Goal: Task Accomplishment & Management: Complete application form

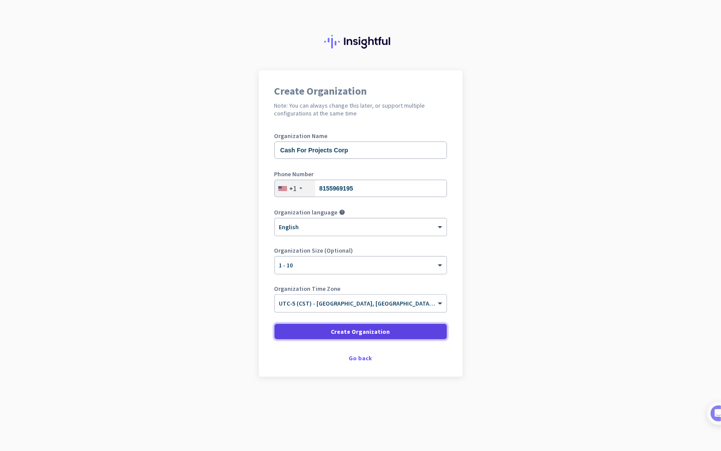
click at [359, 335] on span "Create Organization" at bounding box center [360, 331] width 59 height 9
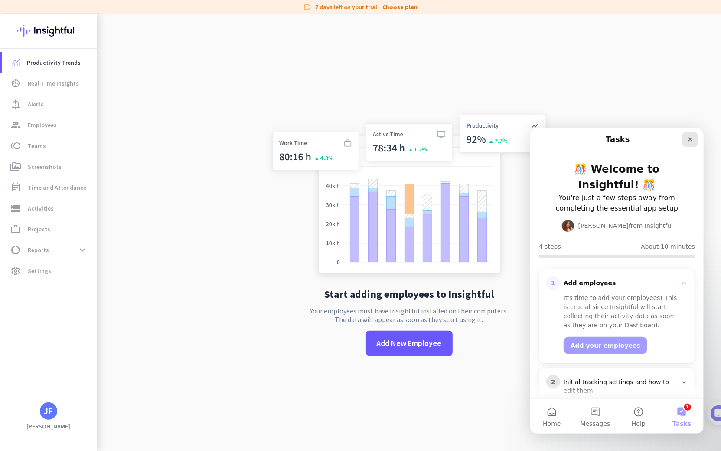
click at [690, 140] on icon "Close" at bounding box center [690, 138] width 7 height 7
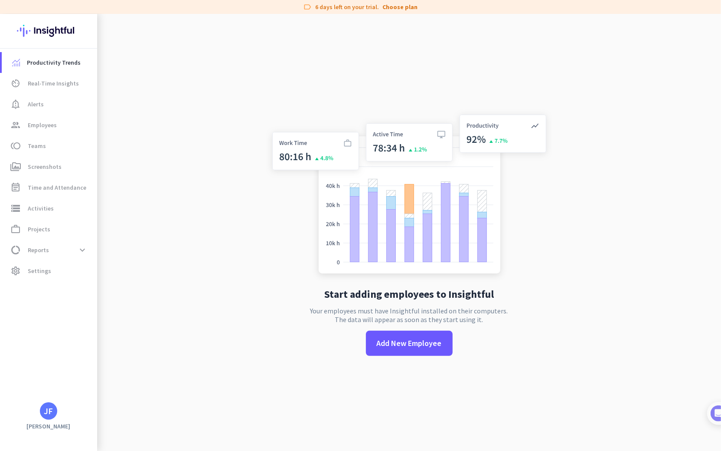
click at [167, 233] on app-no-employees "Start adding employees to Insightful Your employees must have Insightful instal…" at bounding box center [409, 239] width 624 height 451
click at [404, 342] on span "Add New Employee" at bounding box center [409, 342] width 65 height 11
